Goal: Subscribe to service/newsletter

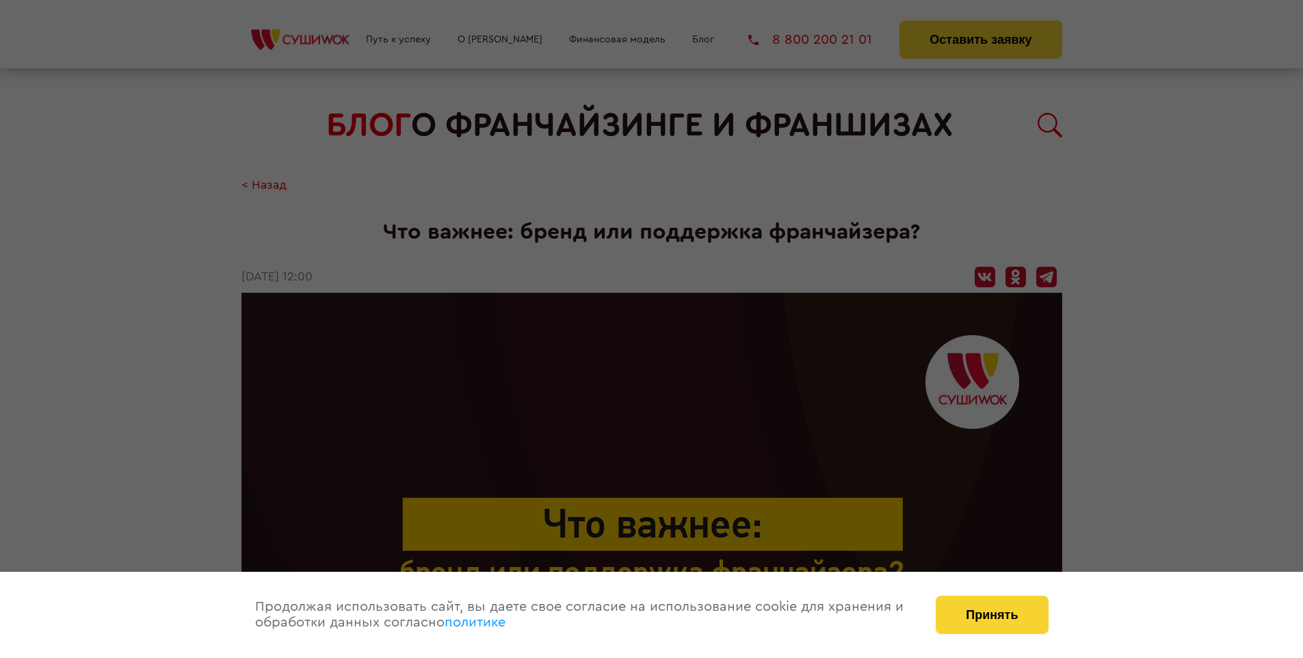
scroll to position [1721, 0]
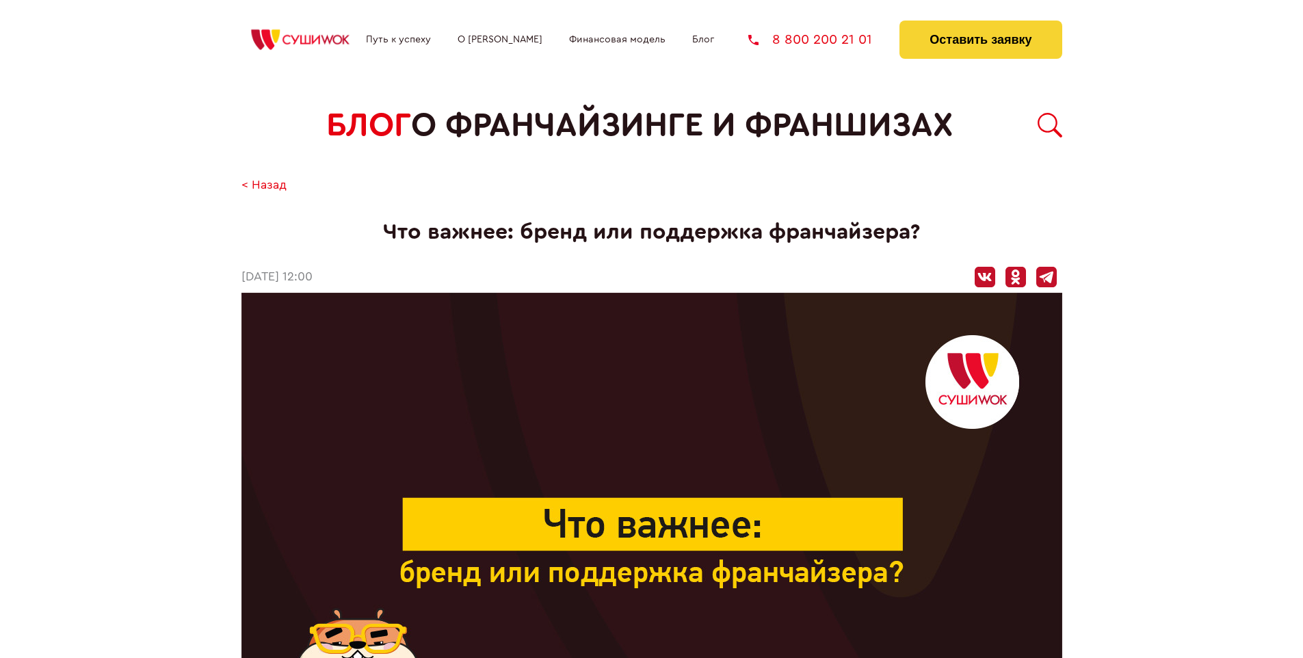
scroll to position [1721, 0]
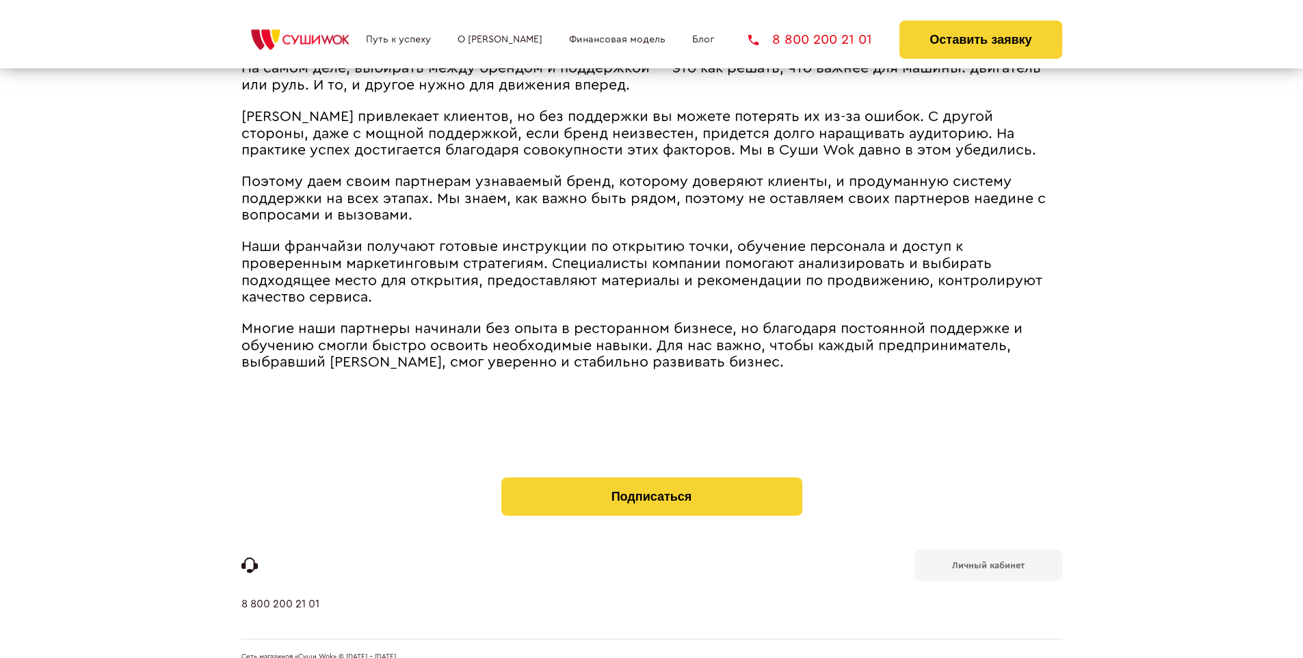
click at [988, 561] on b "Личный кабинет" at bounding box center [988, 565] width 73 height 9
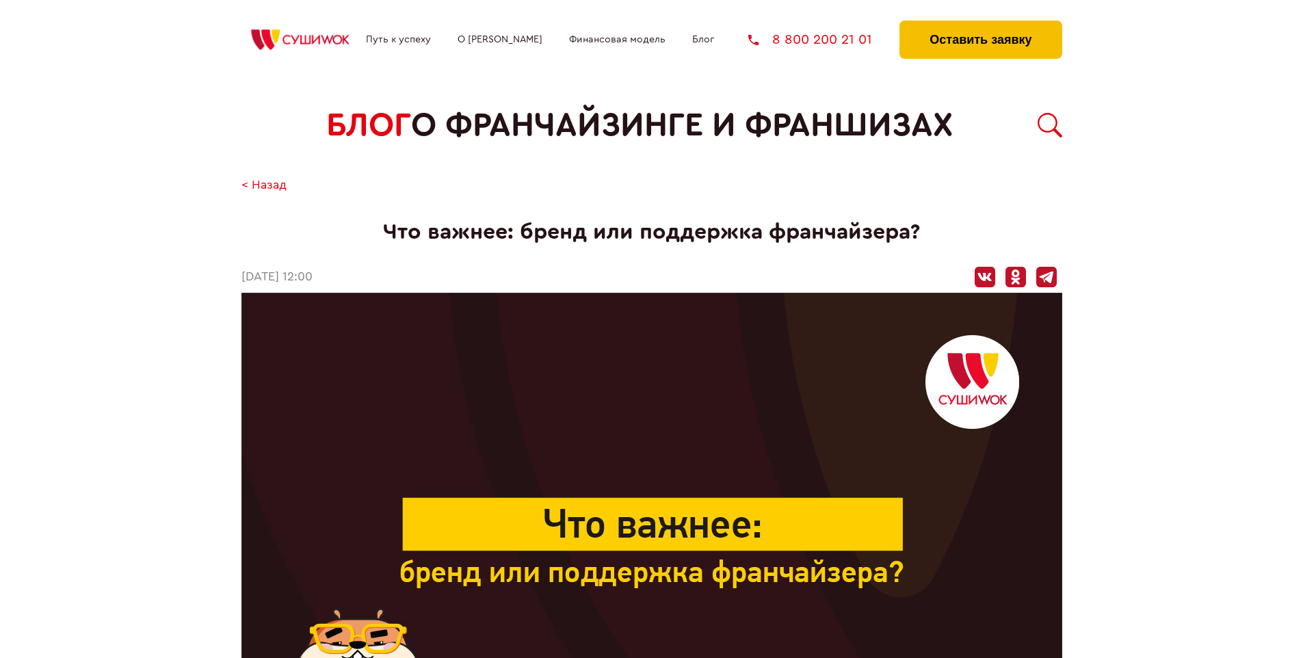
click at [980, 24] on button "Оставить заявку" at bounding box center [980, 40] width 162 height 38
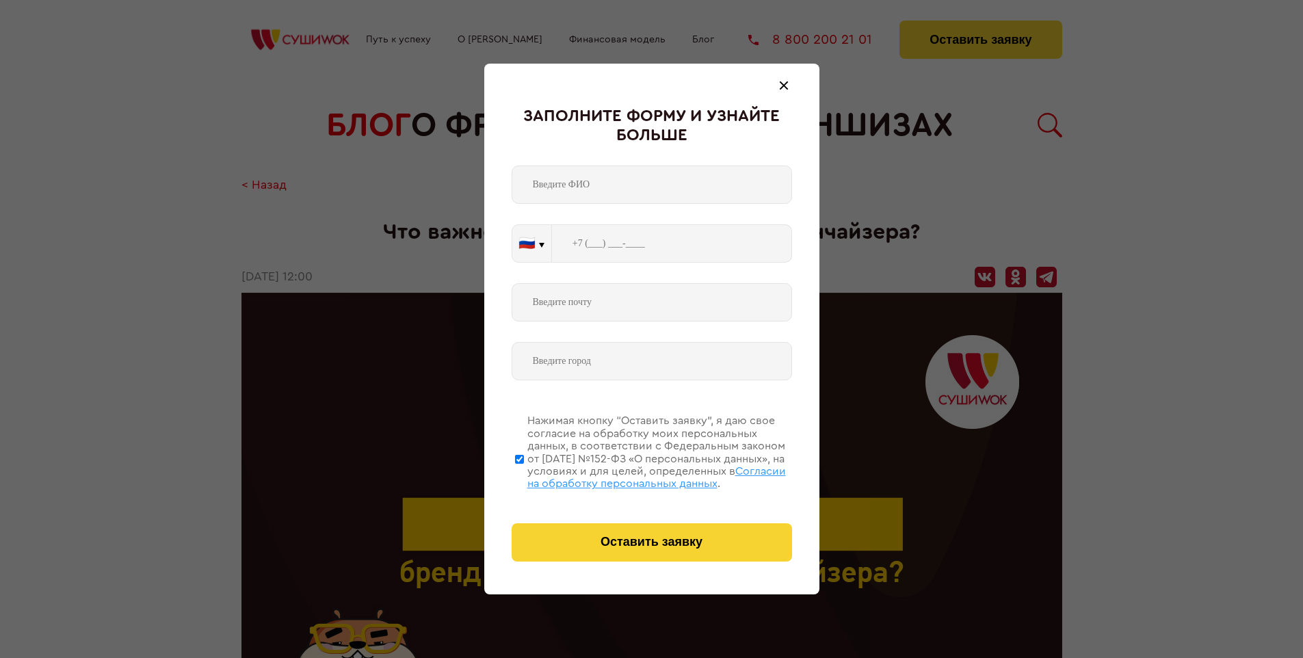
click at [634, 475] on span "Согласии на обработку персональных данных" at bounding box center [656, 477] width 259 height 23
click at [524, 475] on input "Нажимая кнопку “Оставить заявку”, я даю свое согласие на обработку моих персона…" at bounding box center [519, 458] width 9 height 109
checkbox input "false"
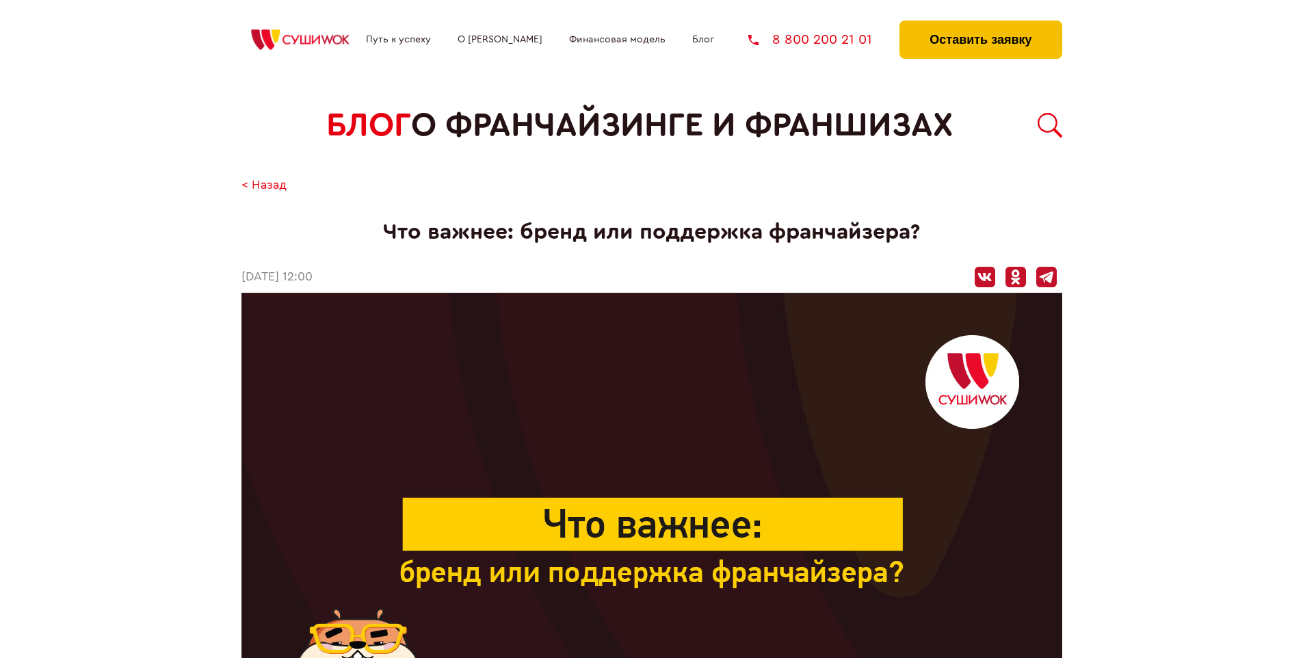
click at [980, 24] on button "Оставить заявку" at bounding box center [980, 40] width 162 height 38
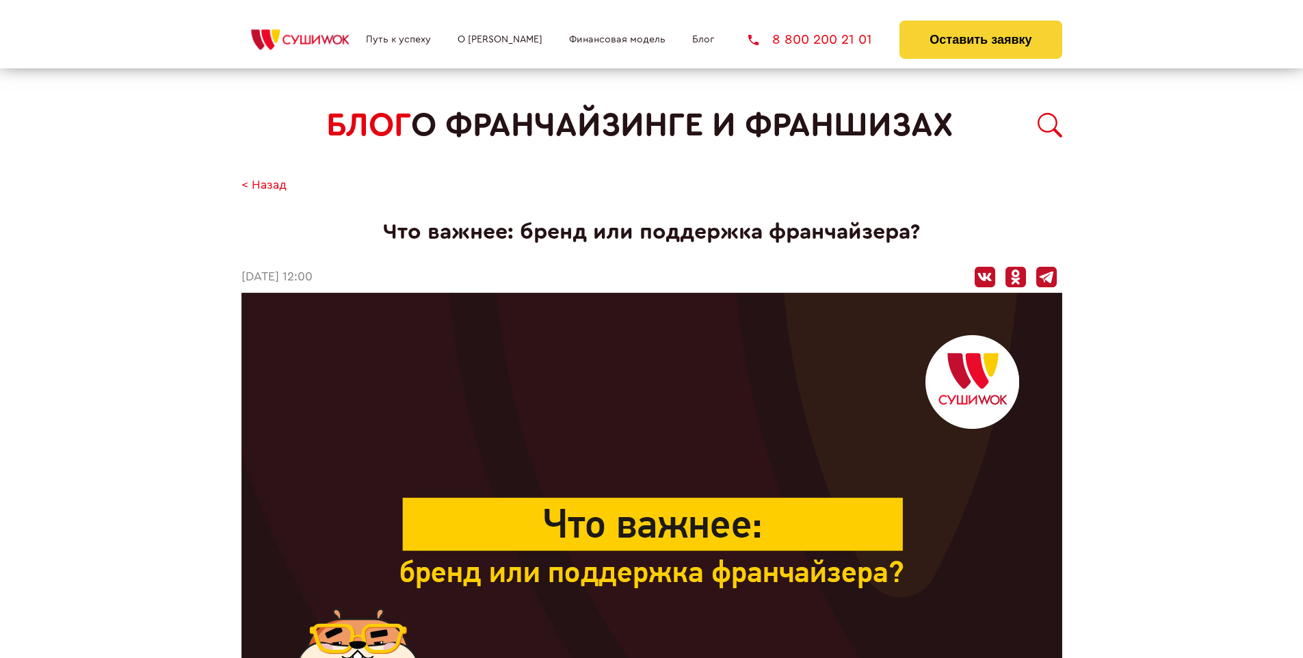
scroll to position [1721, 0]
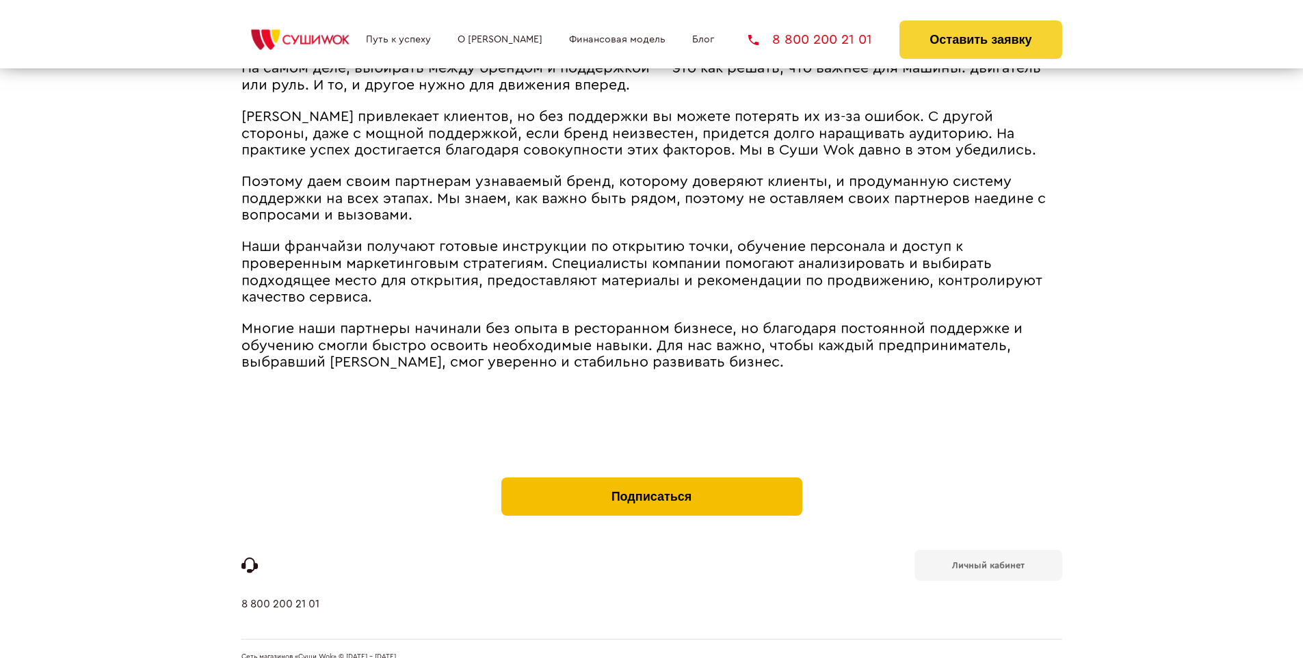
click at [651, 477] on button "Подписаться" at bounding box center [651, 496] width 301 height 38
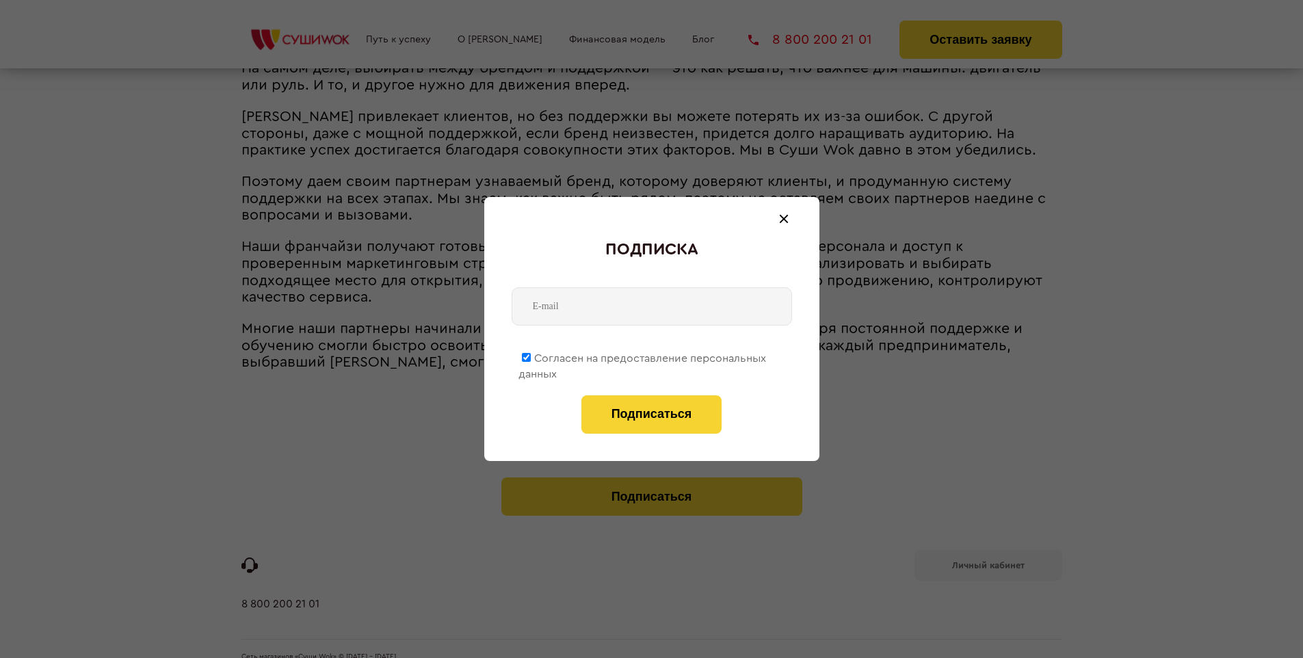
click at [643, 356] on span "Согласен на предоставление персональных данных" at bounding box center [642, 366] width 248 height 27
click at [531, 356] on input "Согласен на предоставление персональных данных" at bounding box center [526, 357] width 9 height 9
checkbox input "false"
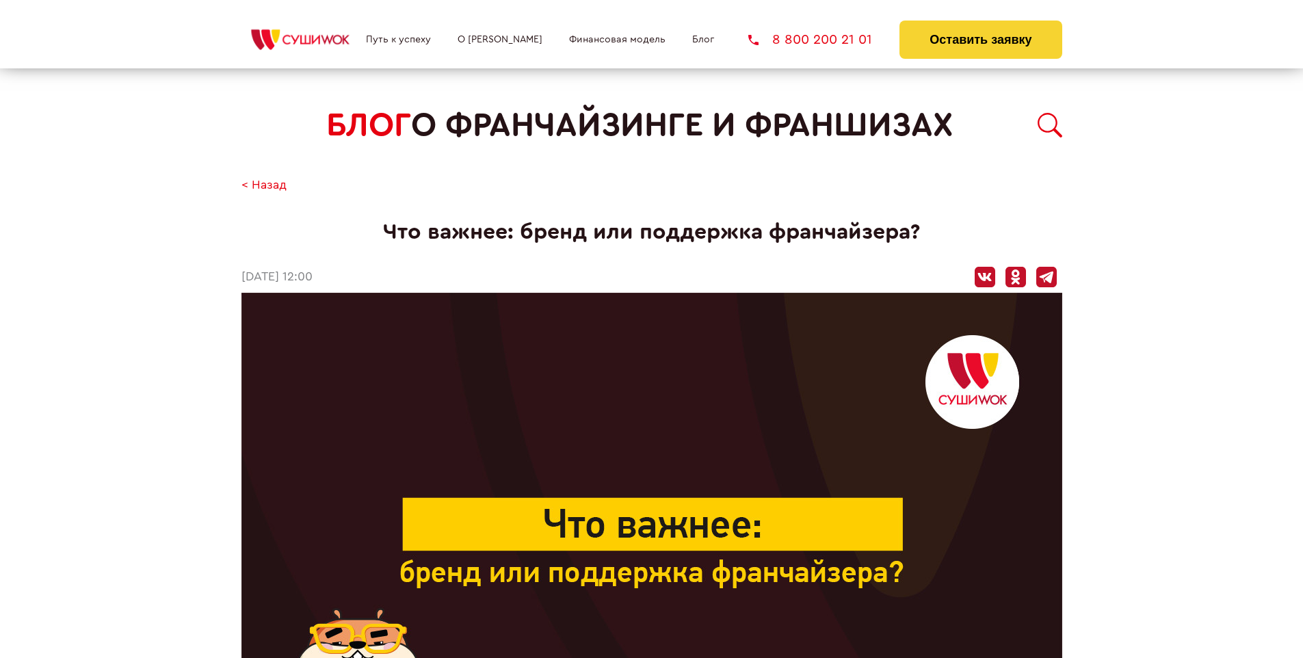
scroll to position [1721, 0]
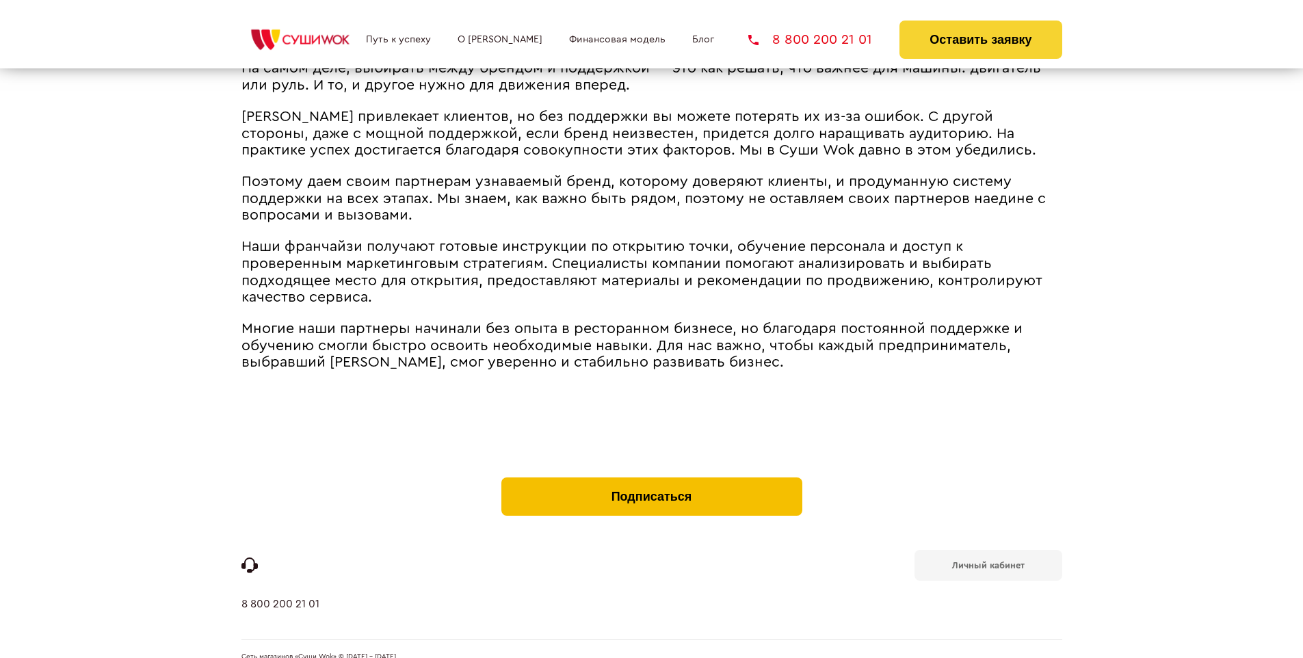
click at [651, 477] on button "Подписаться" at bounding box center [651, 496] width 301 height 38
